Goal: Entertainment & Leisure: Consume media (video, audio)

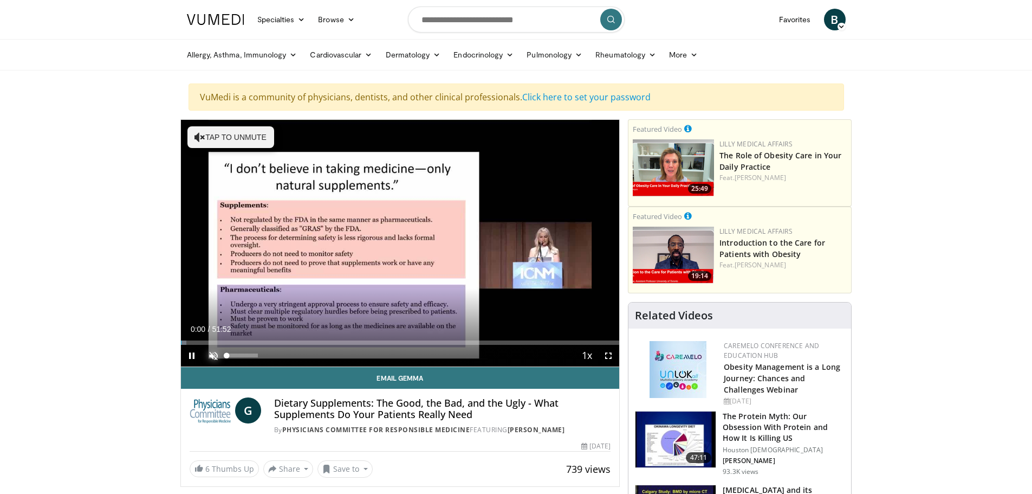
click at [217, 354] on span "Video Player" at bounding box center [214, 356] width 22 height 22
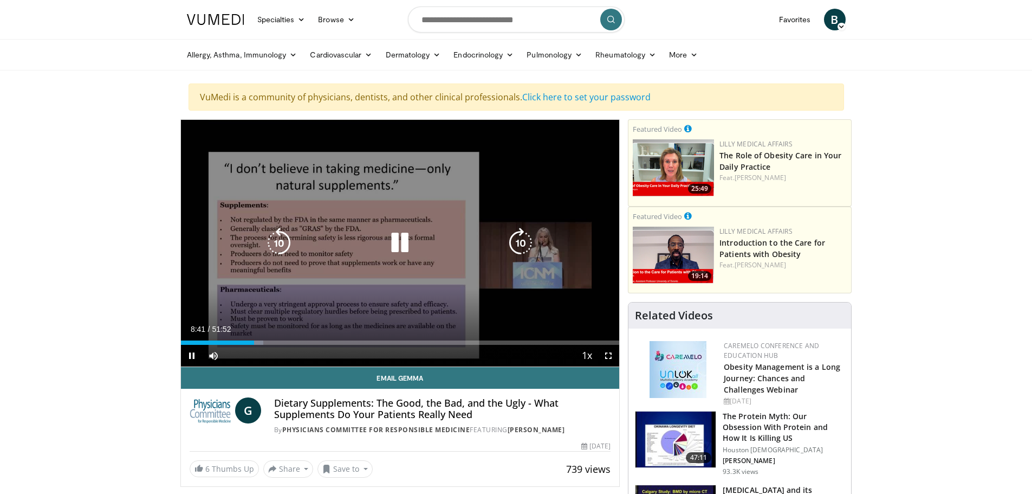
click at [400, 245] on icon "Video Player" at bounding box center [400, 243] width 30 height 30
